Goal: Find specific page/section: Find specific page/section

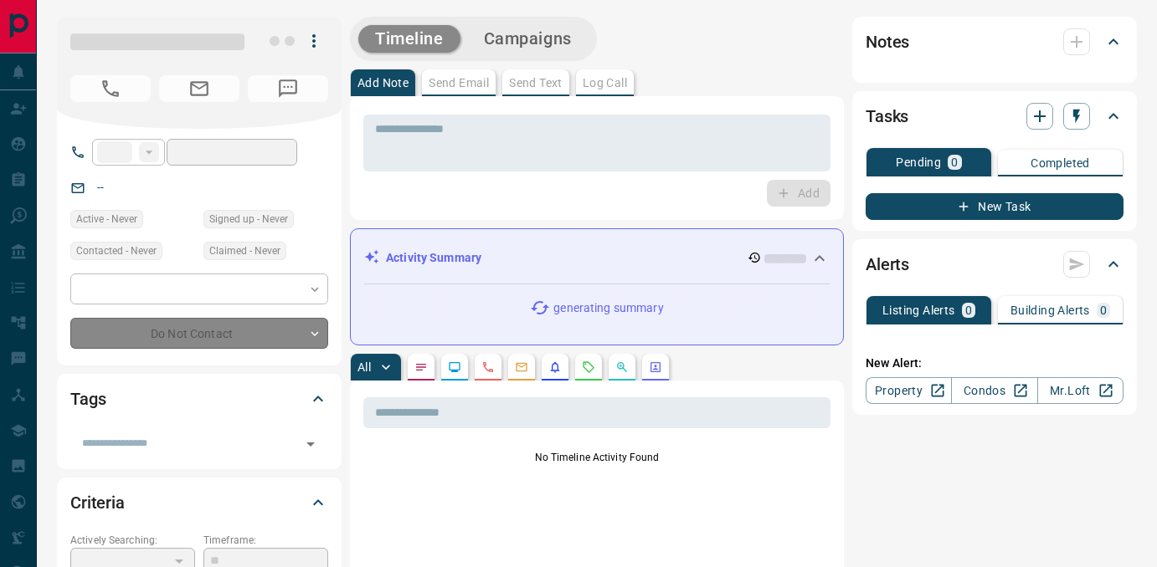
type input "**"
type input "**********"
type input "*"
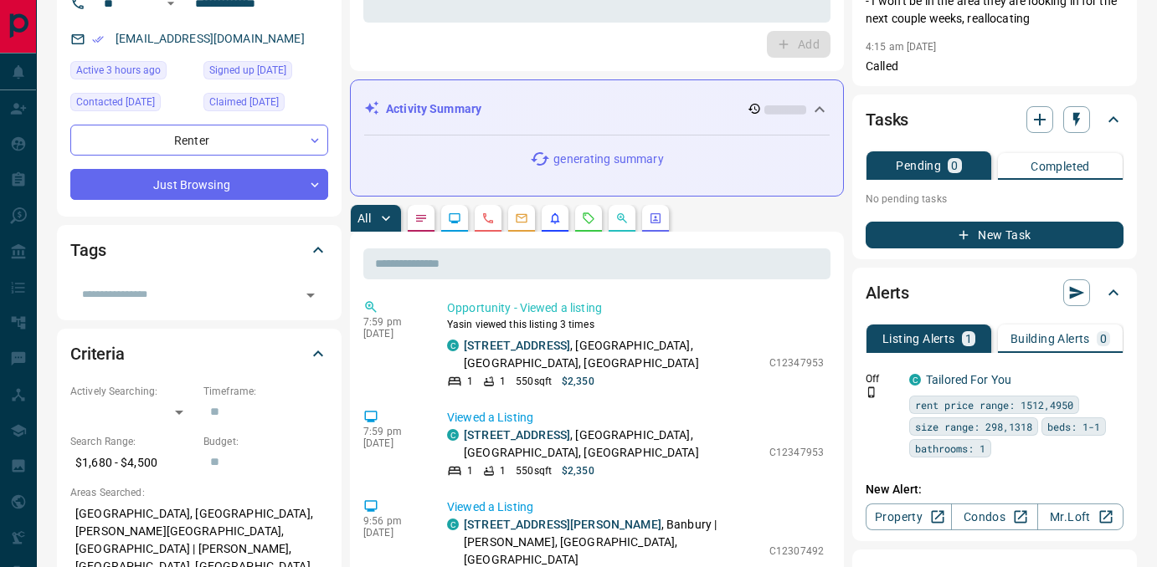
scroll to position [150, 0]
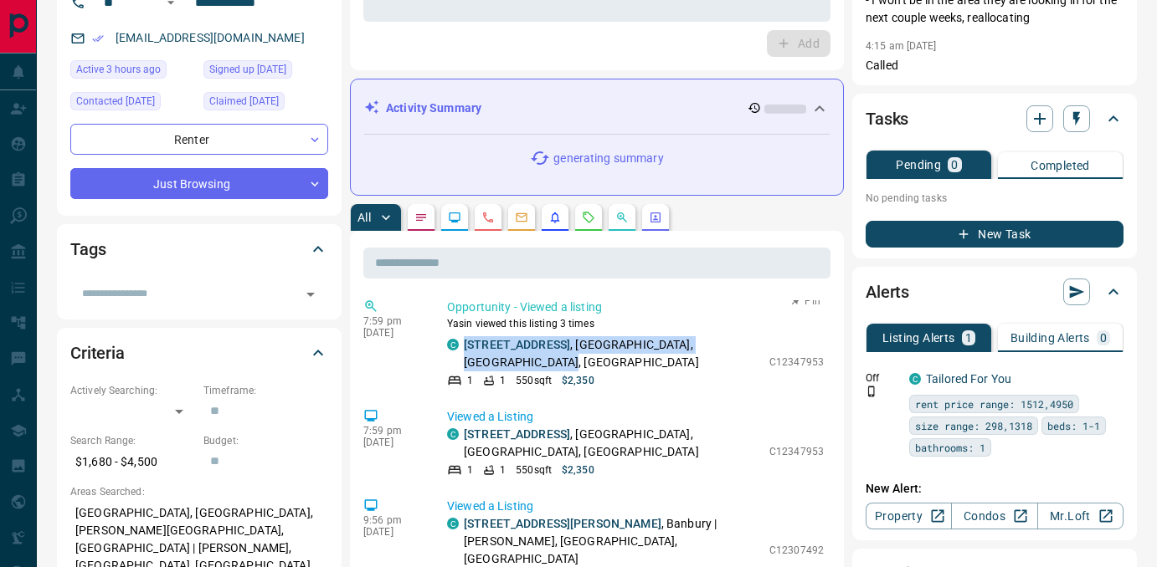
drag, startPoint x: 545, startPoint y: 365, endPoint x: 455, endPoint y: 336, distance: 94.0
click at [455, 336] on div "C [STREET_ADDRESS]" at bounding box center [604, 353] width 314 height 35
copy p "[STREET_ADDRESS]"
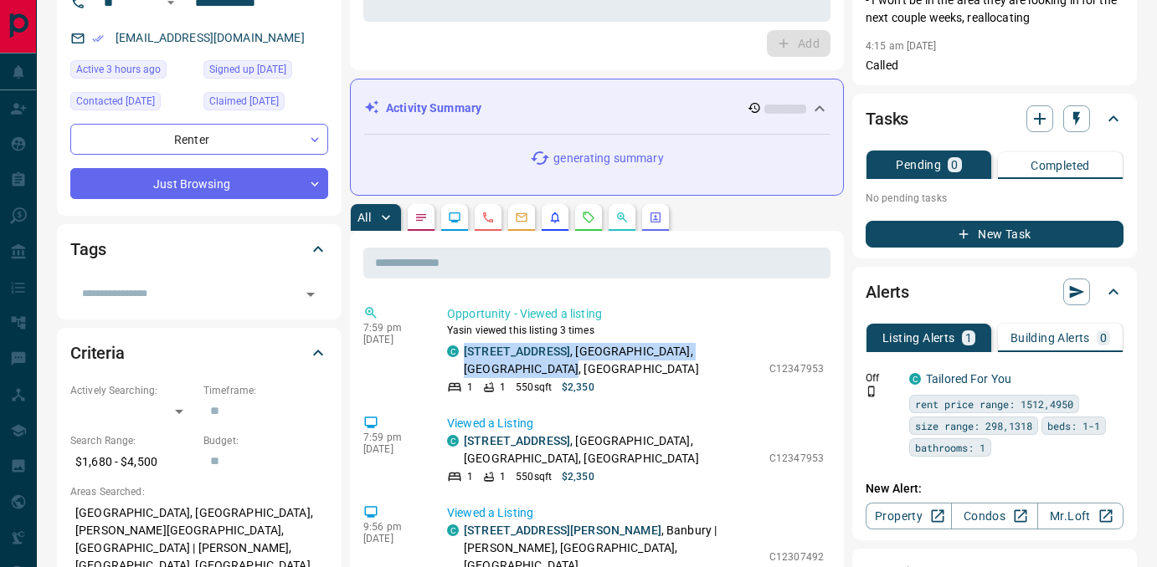
scroll to position [0, 0]
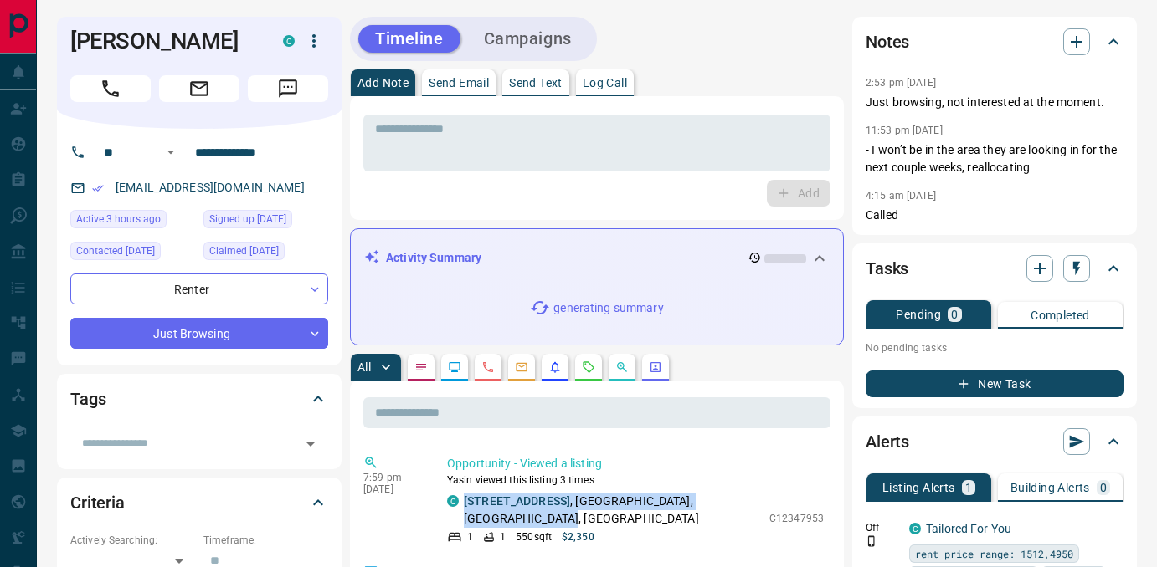
click at [444, 94] on button "Send Email" at bounding box center [459, 82] width 74 height 27
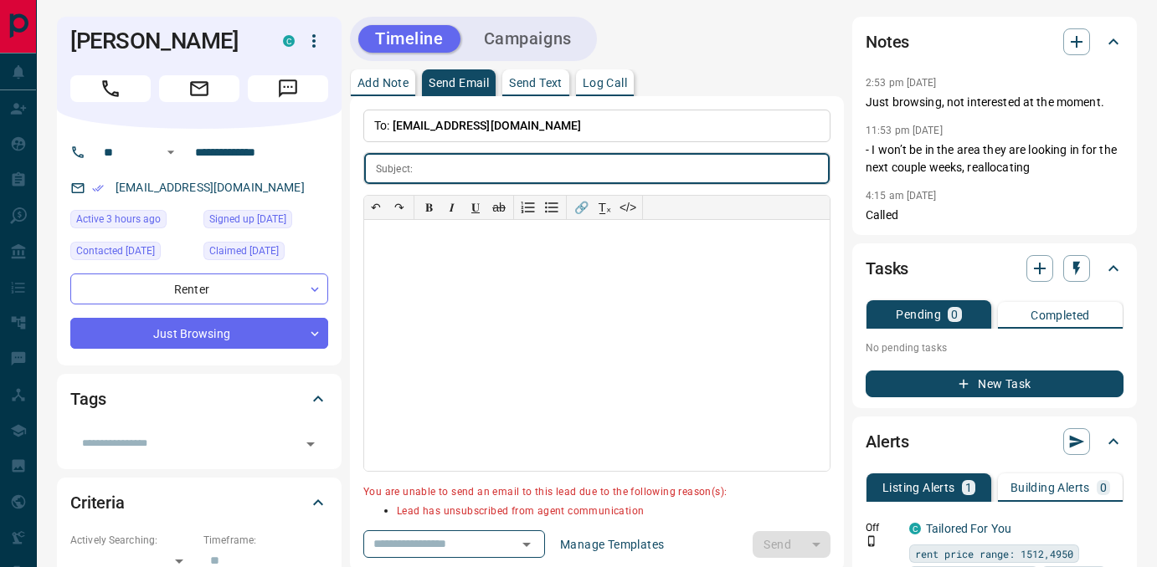
scroll to position [3, 0]
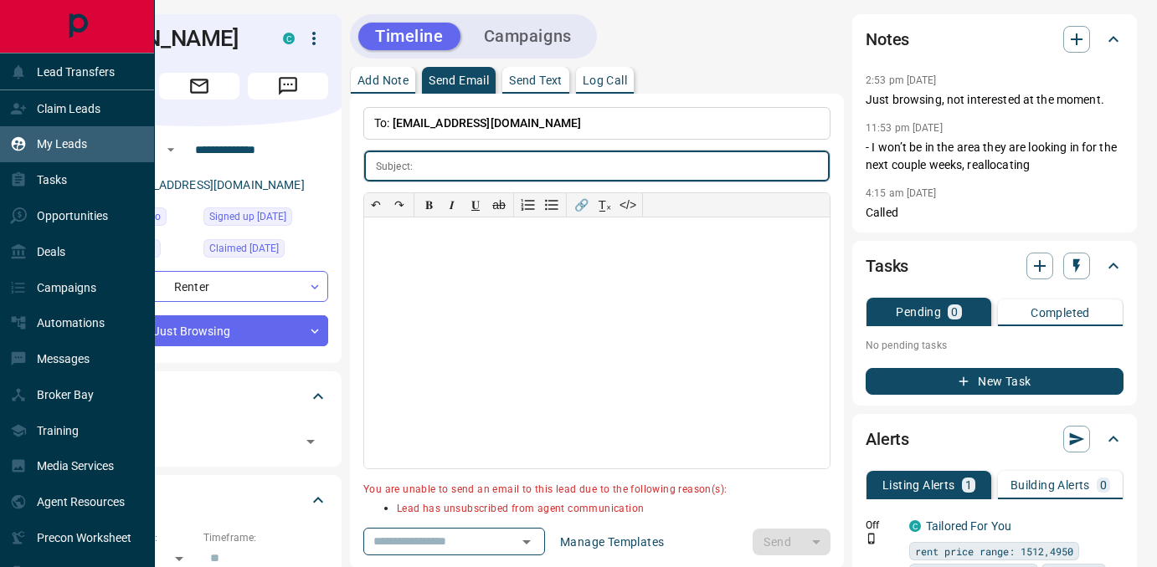
click at [51, 143] on p "My Leads" at bounding box center [62, 143] width 50 height 13
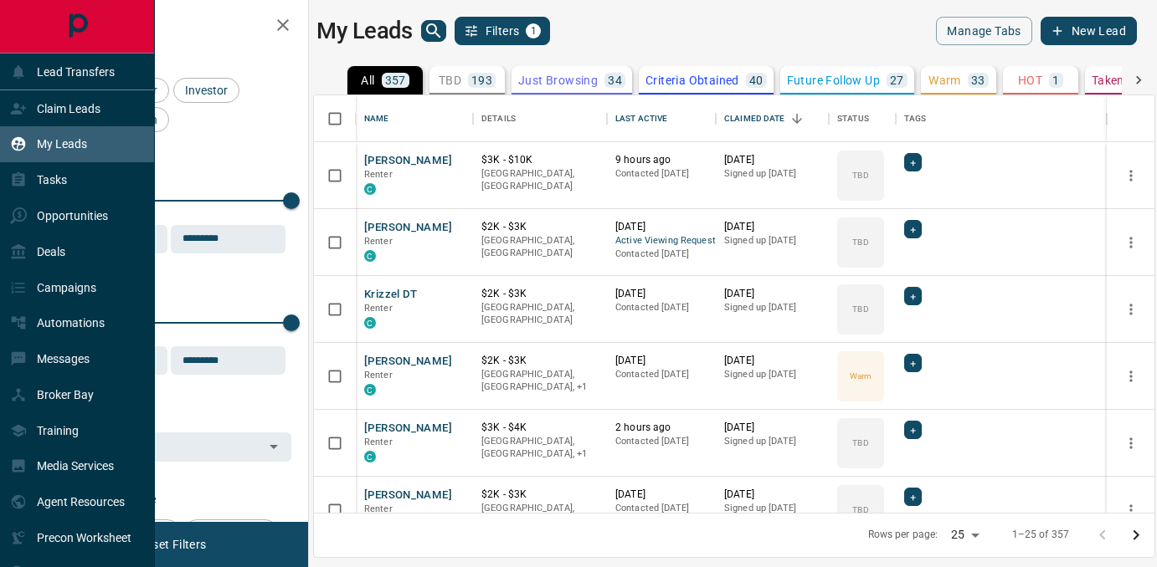
scroll to position [418, 840]
click at [60, 213] on p "Opportunities" at bounding box center [72, 215] width 71 height 13
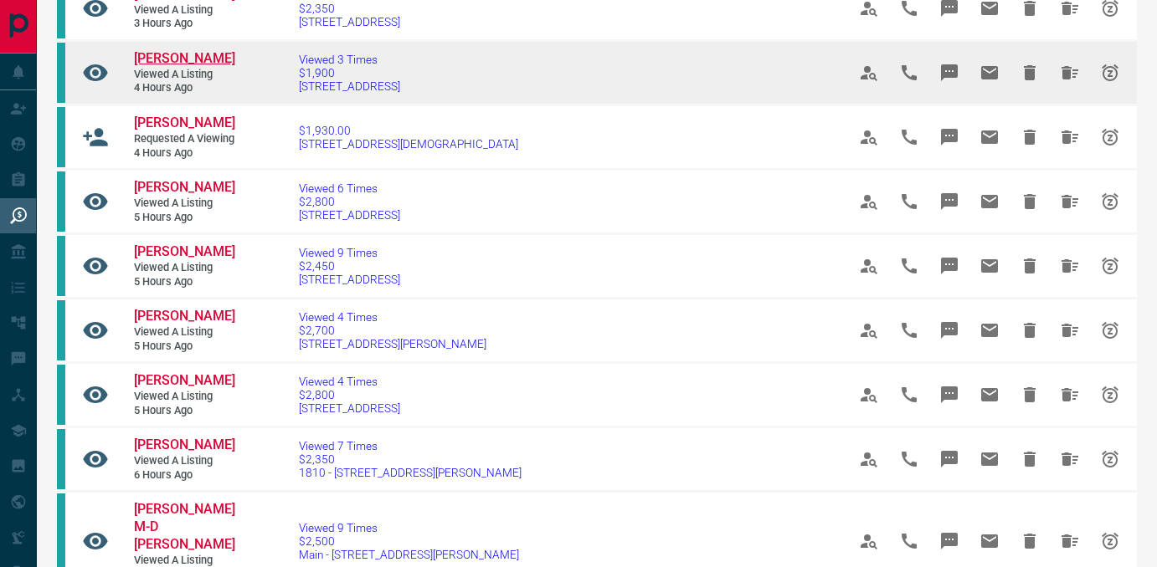
scroll to position [151, 0]
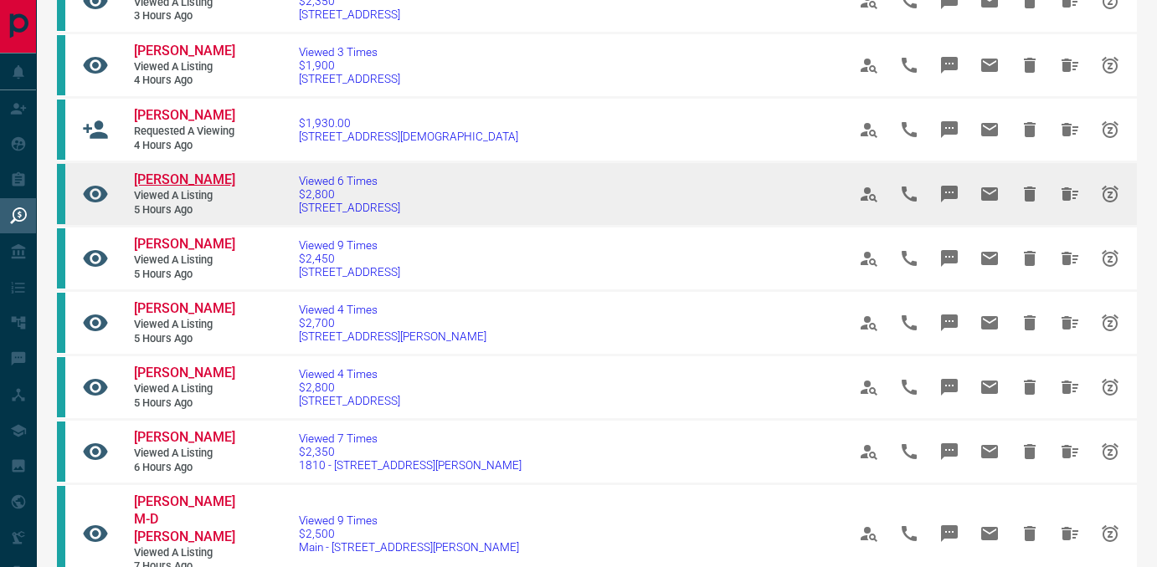
click at [182, 187] on span "[PERSON_NAME]" at bounding box center [184, 180] width 101 height 16
